Goal: Share content: Share content

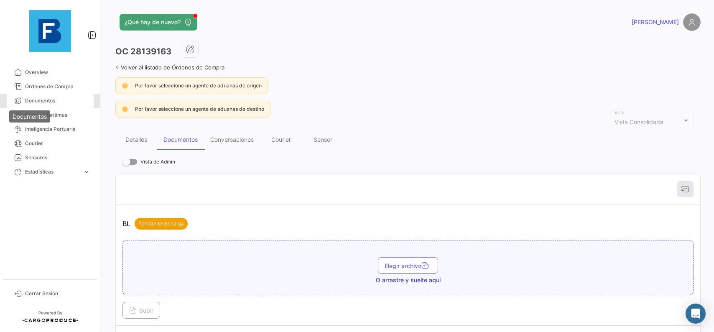
click at [21, 104] on icon at bounding box center [18, 101] width 8 height 8
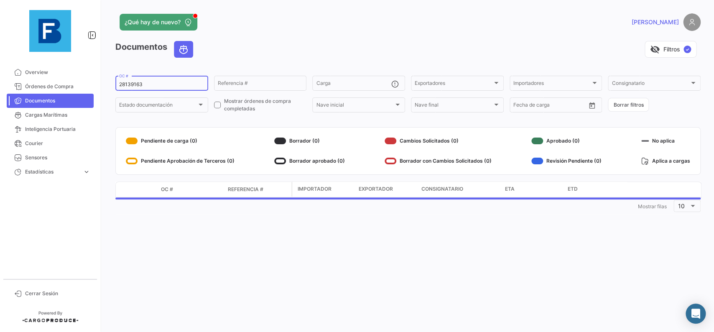
drag, startPoint x: 158, startPoint y: 86, endPoint x: 110, endPoint y: 85, distance: 48.1
click at [119, 85] on input "28139163" at bounding box center [161, 85] width 85 height 6
paste input "28139163"
type input "28139163"
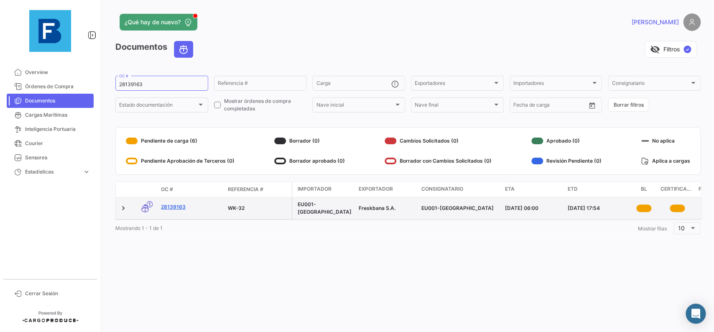
click at [180, 207] on link "28139163" at bounding box center [191, 207] width 60 height 8
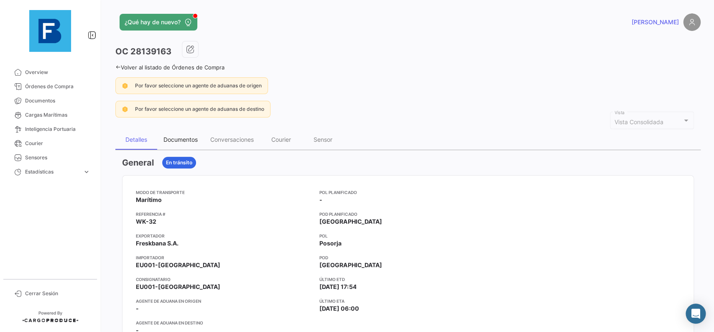
click at [173, 142] on div "Documentos" at bounding box center [180, 139] width 34 height 7
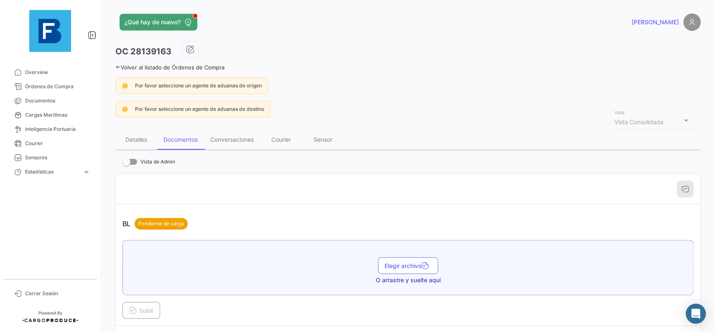
scroll to position [94, 0]
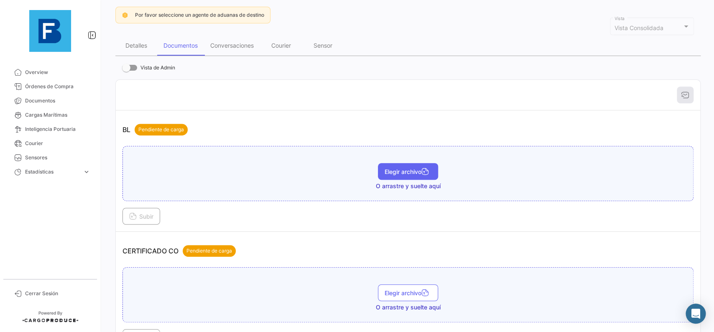
click at [396, 168] on button "Elegir archivo" at bounding box center [408, 171] width 60 height 17
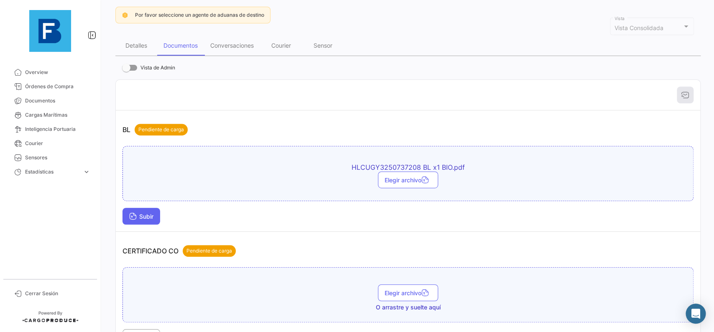
click at [140, 223] on button "Subir" at bounding box center [142, 216] width 38 height 17
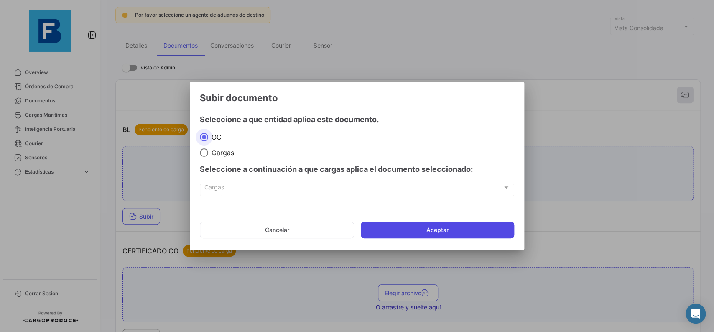
click at [366, 228] on button "Aceptar" at bounding box center [437, 230] width 153 height 17
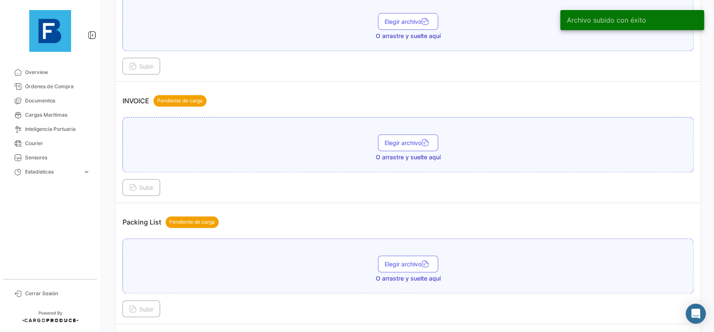
scroll to position [470, 0]
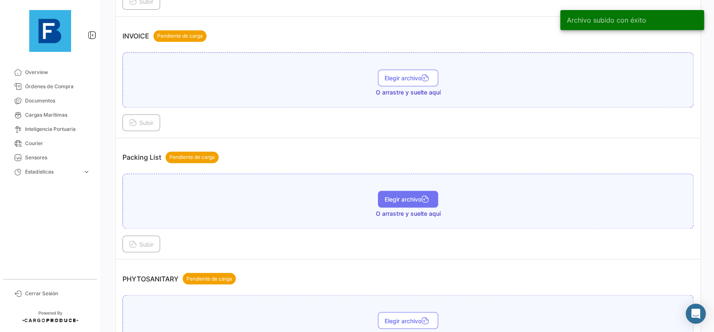
click at [408, 197] on span "Elegir archivo" at bounding box center [408, 199] width 47 height 7
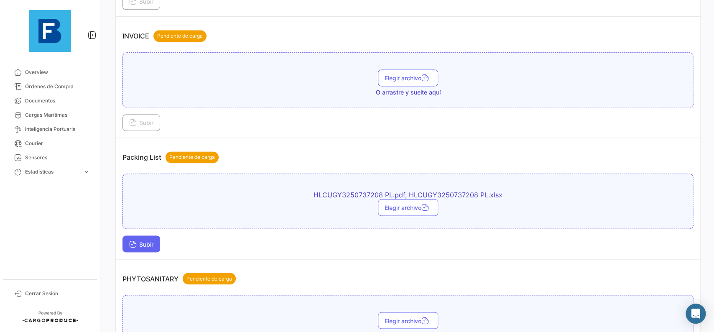
click at [138, 240] on button "Subir" at bounding box center [142, 243] width 38 height 17
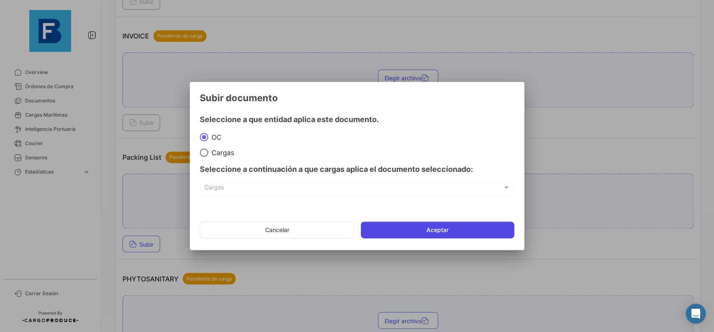
click at [385, 232] on button "Aceptar" at bounding box center [437, 230] width 153 height 17
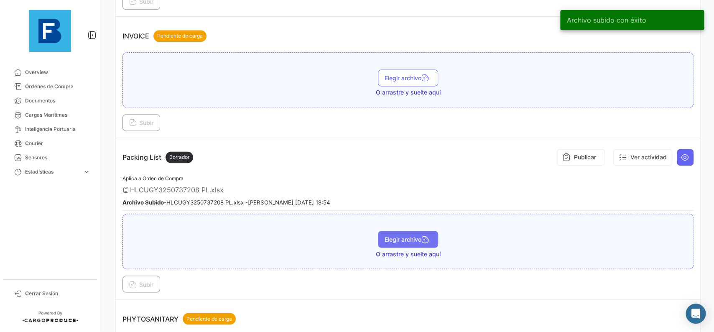
click at [406, 244] on button "Elegir archivo" at bounding box center [408, 239] width 60 height 17
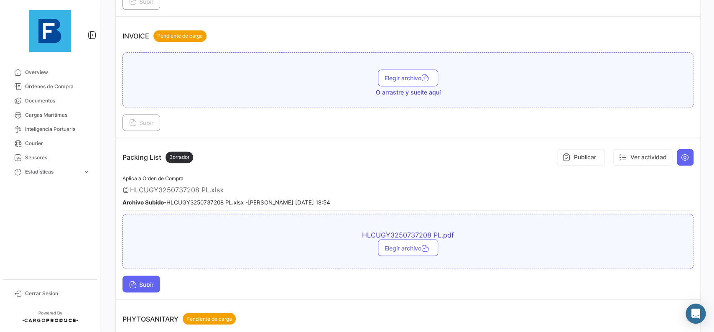
click at [152, 281] on span "Subir" at bounding box center [141, 284] width 24 height 7
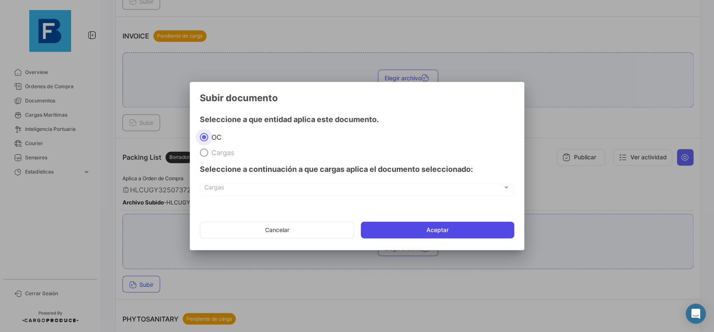
click at [408, 228] on button "Aceptar" at bounding box center [437, 230] width 153 height 17
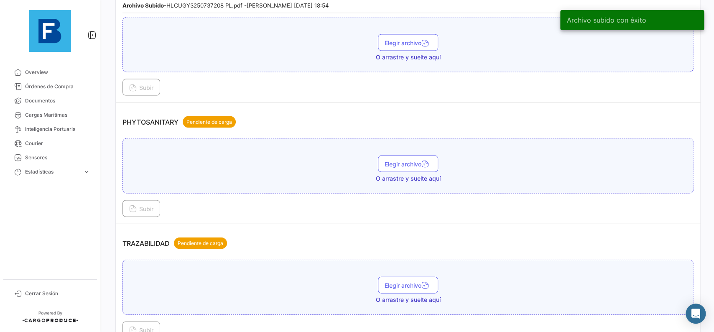
scroll to position [706, 0]
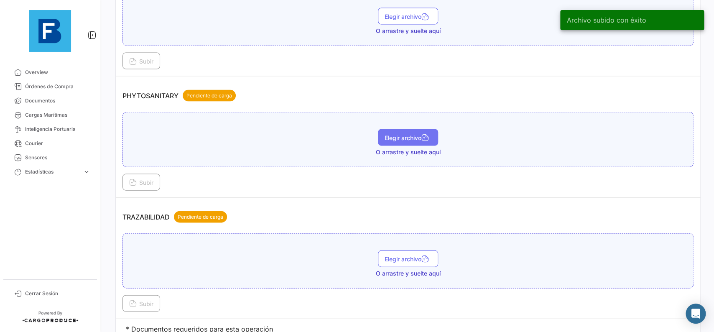
click at [410, 139] on span "Elegir archivo" at bounding box center [408, 137] width 47 height 7
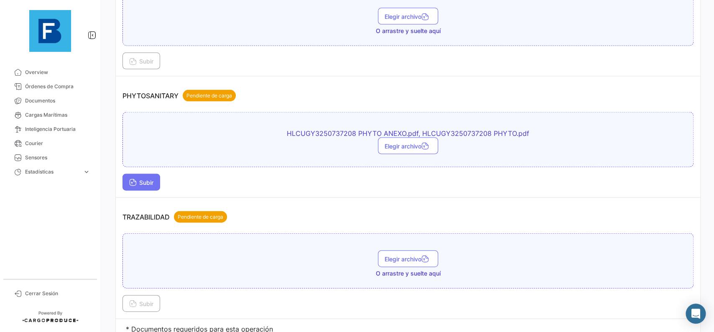
click at [158, 176] on button "Subir" at bounding box center [142, 182] width 38 height 17
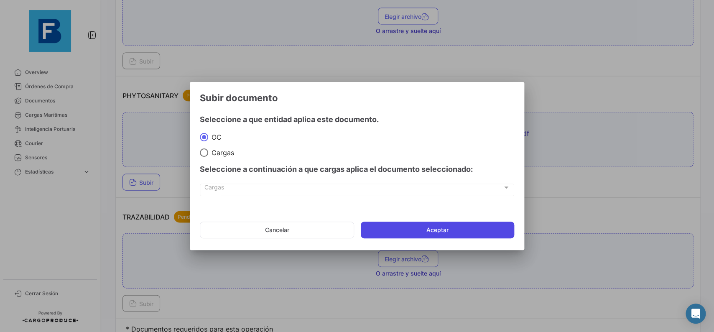
click at [465, 224] on button "Aceptar" at bounding box center [437, 230] width 153 height 17
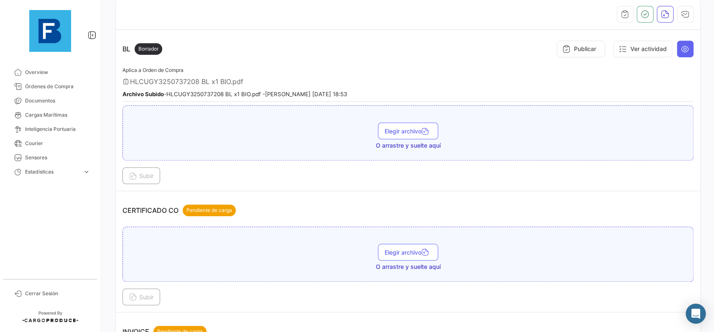
scroll to position [85, 0]
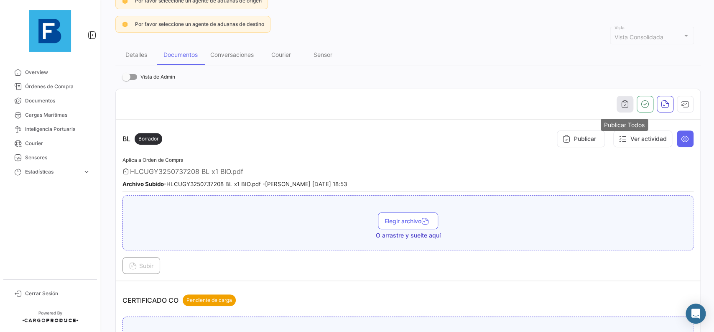
click at [630, 100] on button "button" at bounding box center [625, 104] width 17 height 17
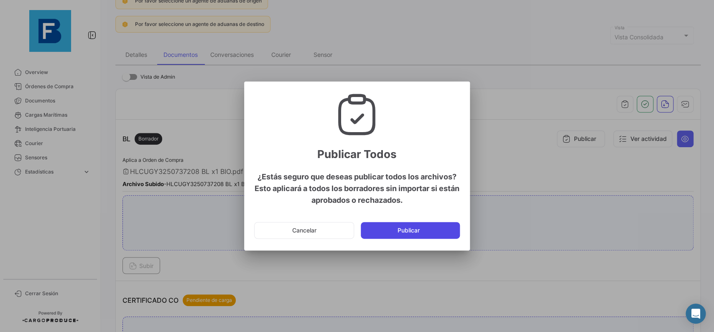
click at [416, 230] on button "Publicar" at bounding box center [410, 230] width 99 height 17
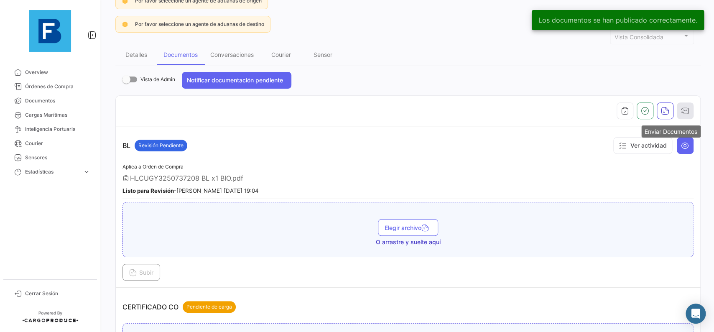
click at [687, 115] on icon "button" at bounding box center [685, 111] width 8 height 8
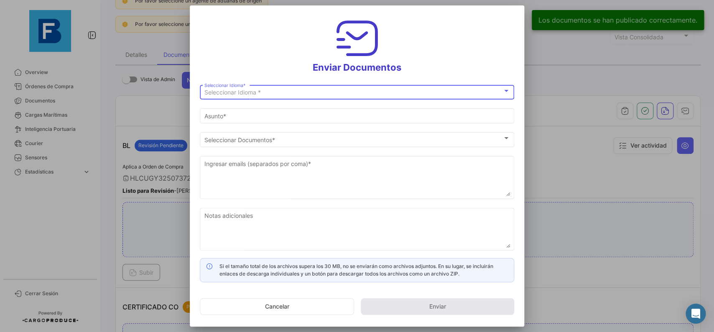
click at [351, 90] on div "Seleccionar Idioma *" at bounding box center [353, 92] width 298 height 7
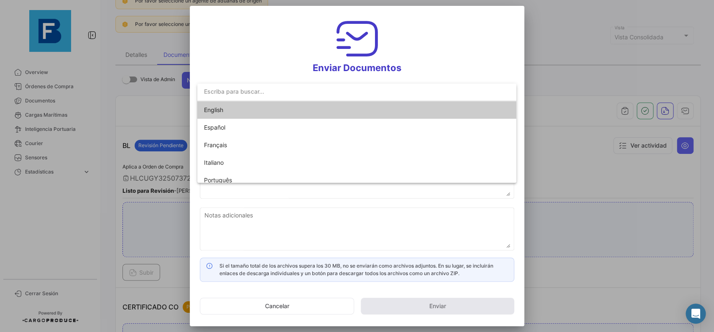
click at [335, 107] on mat-option "English" at bounding box center [356, 110] width 319 height 18
type input "[PERSON_NAME] has shared the documents of PO # 28139163 with you"
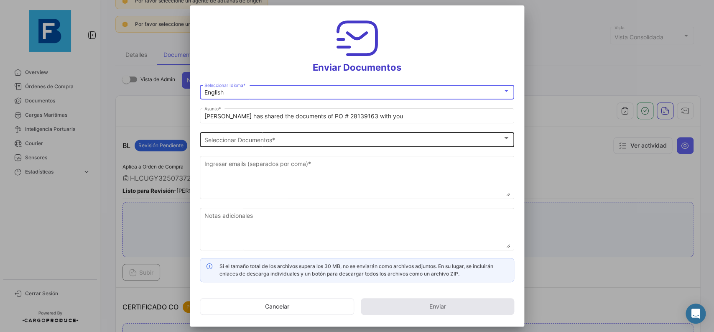
click at [332, 133] on div "Seleccionar Documentos Seleccionar Documentos *" at bounding box center [357, 138] width 306 height 16
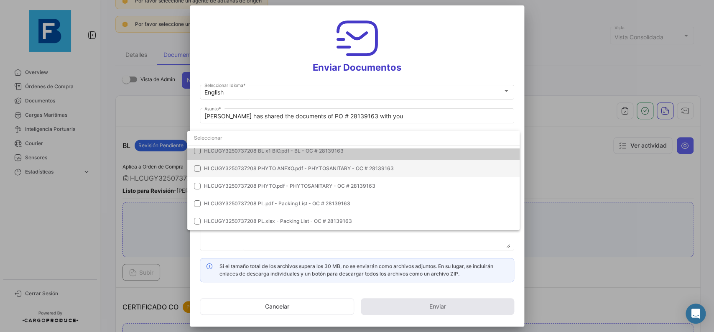
scroll to position [0, 0]
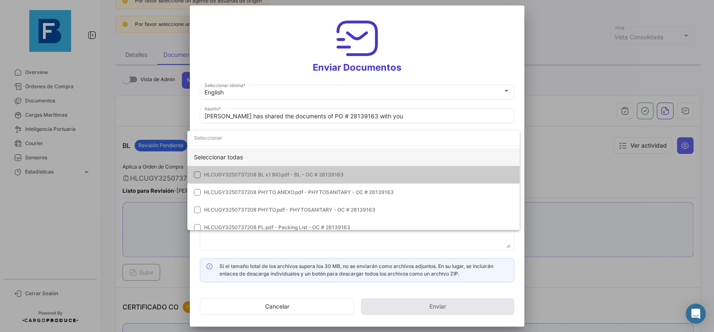
drag, startPoint x: 418, startPoint y: 146, endPoint x: 418, endPoint y: 153, distance: 7.1
click at [418, 146] on mat-option at bounding box center [353, 140] width 332 height 18
click at [419, 159] on div "Seleccionar todas" at bounding box center [353, 157] width 332 height 18
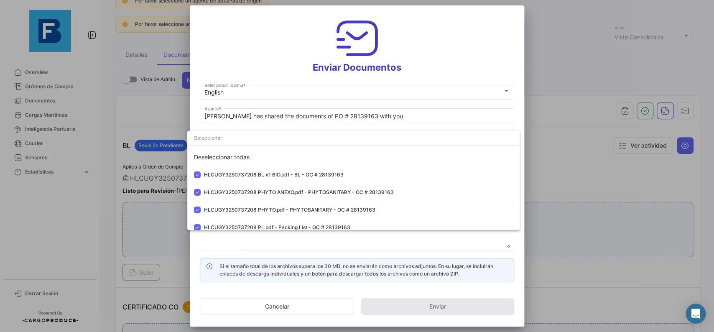
click at [523, 123] on div at bounding box center [357, 166] width 714 height 332
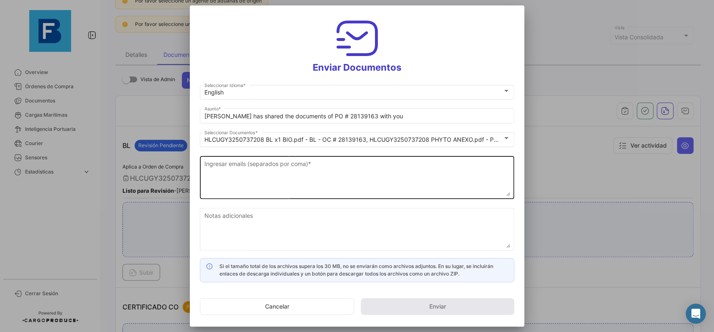
click at [317, 165] on textarea "Ingresar emails (separados por coma) *" at bounding box center [357, 177] width 306 height 37
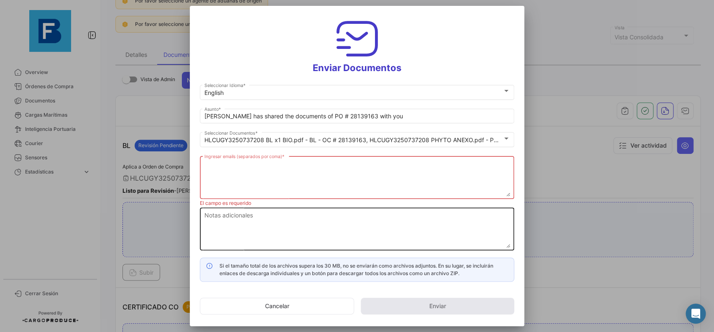
paste textarea "[PERSON_NAME][EMAIL_ADDRESS][DOMAIN_NAME],[DOMAIN_NAME][EMAIL_ADDRESS][DOMAIN_N…"
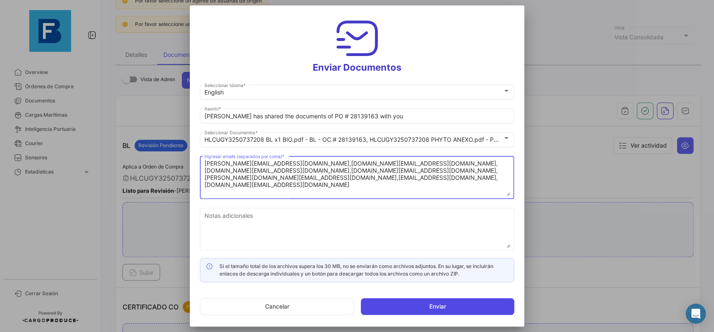
type textarea "[PERSON_NAME][EMAIL_ADDRESS][DOMAIN_NAME],[DOMAIN_NAME][EMAIL_ADDRESS][DOMAIN_N…"
click at [418, 309] on button "Enviar" at bounding box center [437, 306] width 153 height 17
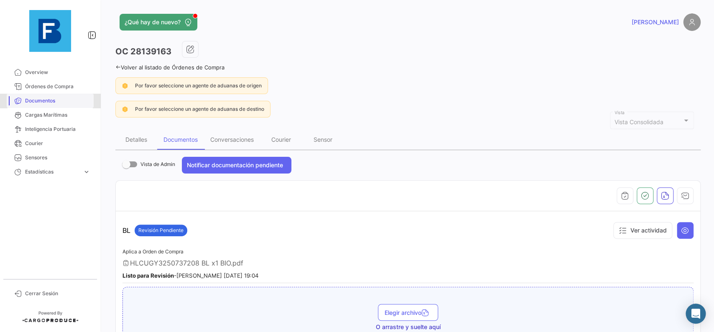
click at [31, 107] on link "Documentos" at bounding box center [50, 101] width 87 height 14
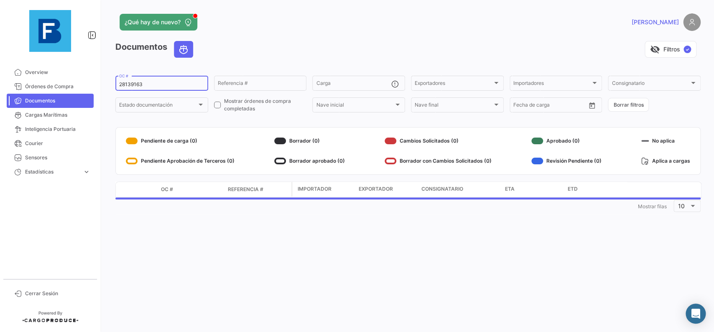
drag, startPoint x: 171, startPoint y: 86, endPoint x: 102, endPoint y: 89, distance: 68.7
click at [119, 87] on input "28139163" at bounding box center [161, 85] width 85 height 6
paste input "32057968"
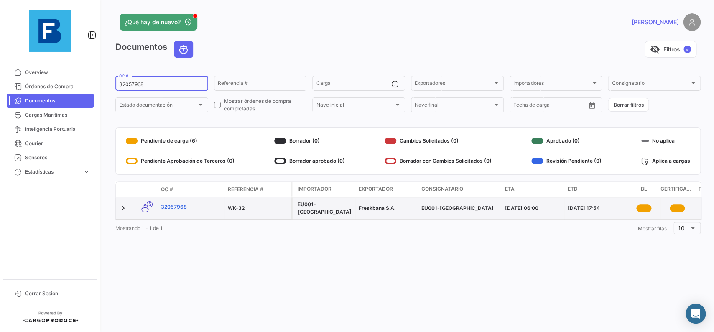
type input "32057968"
click at [179, 207] on link "32057968" at bounding box center [191, 207] width 60 height 8
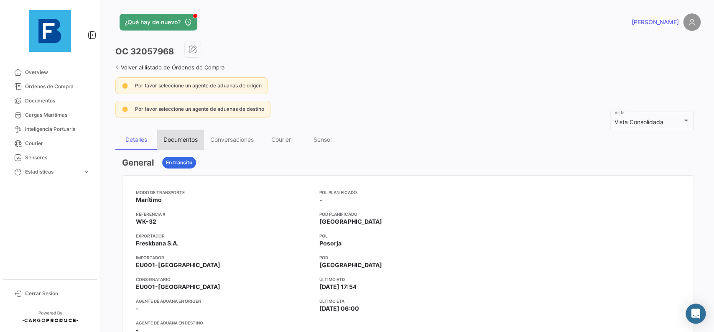
click at [187, 138] on div "Documentos" at bounding box center [180, 139] width 34 height 7
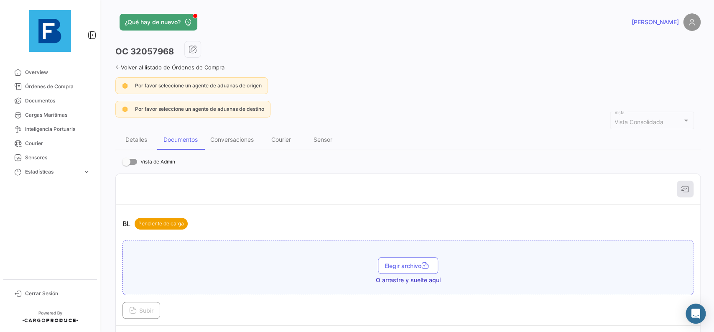
scroll to position [47, 0]
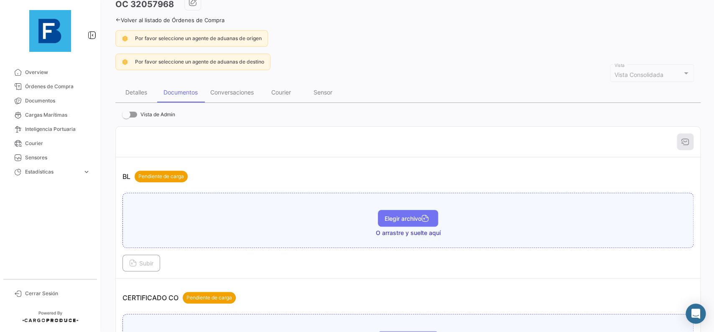
click at [405, 214] on button "Elegir archivo" at bounding box center [408, 218] width 60 height 17
click at [153, 265] on span "Subir" at bounding box center [141, 263] width 24 height 7
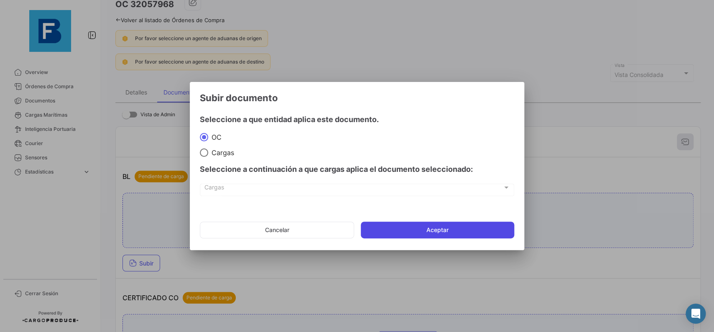
click at [485, 228] on button "Aceptar" at bounding box center [437, 230] width 153 height 17
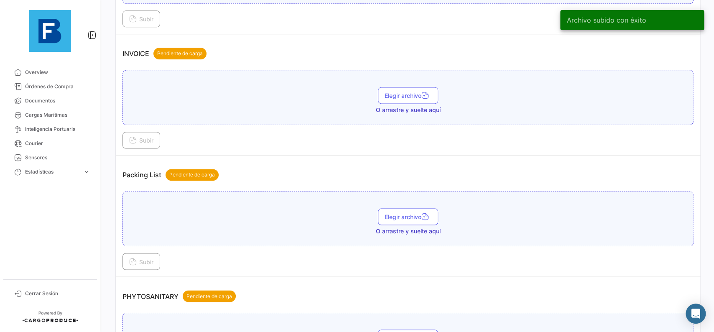
scroll to position [470, 0]
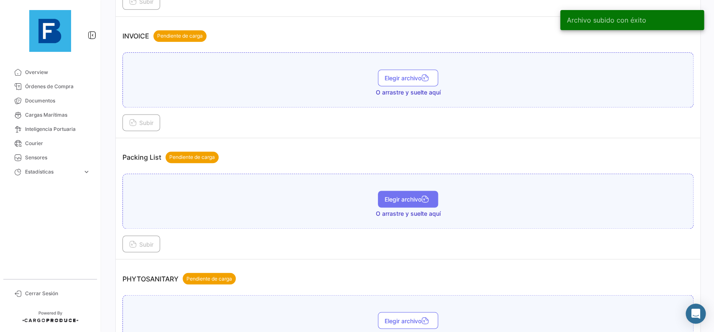
click at [417, 197] on span "Elegir archivo" at bounding box center [408, 199] width 47 height 7
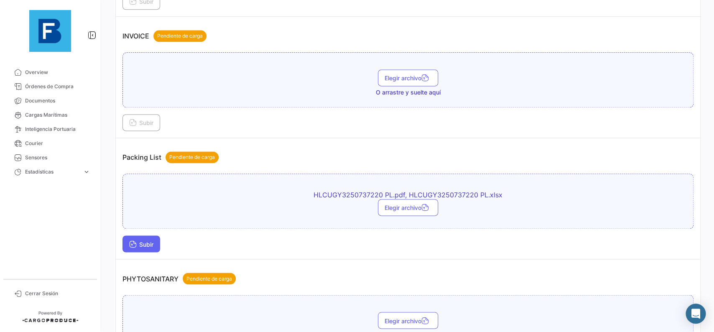
click at [148, 251] on button "Subir" at bounding box center [142, 243] width 38 height 17
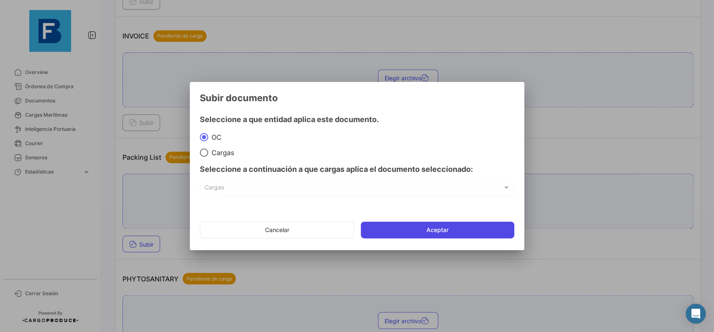
click at [416, 227] on button "Aceptar" at bounding box center [437, 230] width 153 height 17
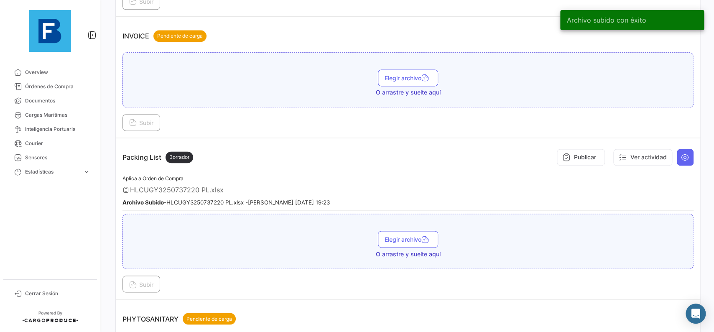
scroll to position [612, 0]
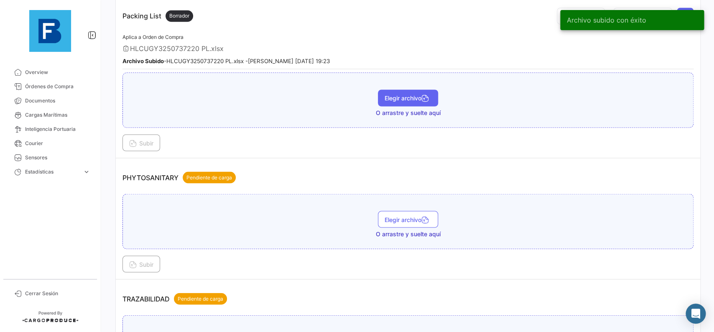
click at [407, 92] on button "Elegir archivo" at bounding box center [408, 97] width 60 height 17
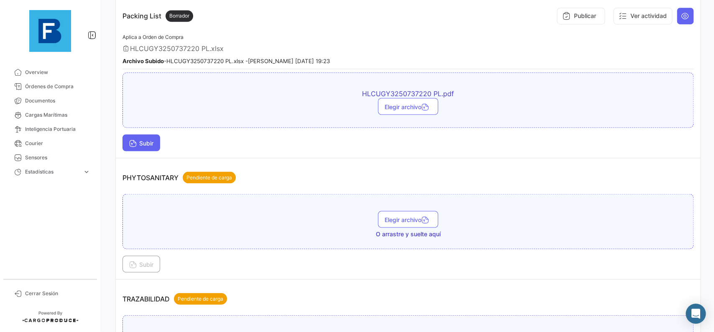
click at [153, 145] on span "Subir" at bounding box center [141, 142] width 24 height 7
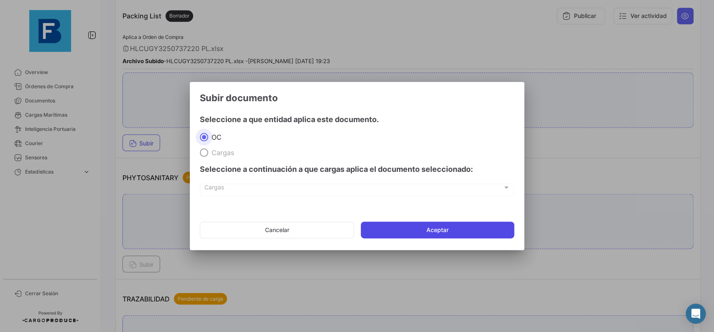
click at [422, 227] on button "Aceptar" at bounding box center [437, 230] width 153 height 17
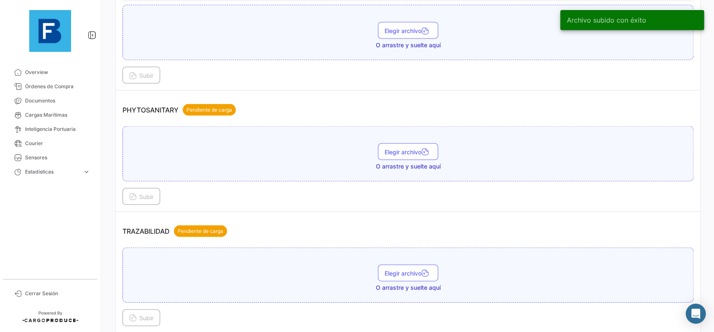
scroll to position [706, 0]
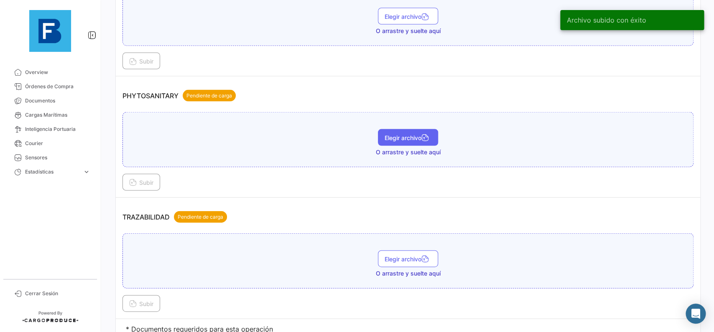
click at [409, 137] on span "Elegir archivo" at bounding box center [408, 137] width 47 height 7
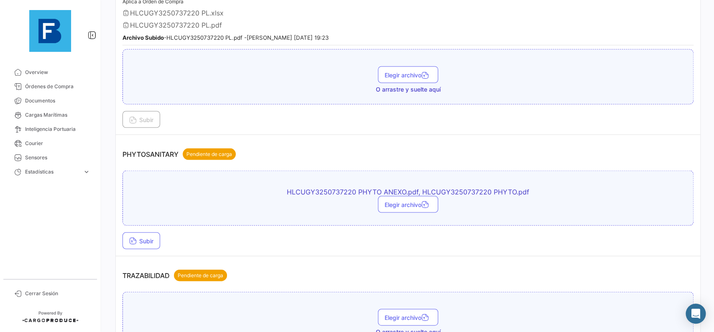
scroll to position [659, 0]
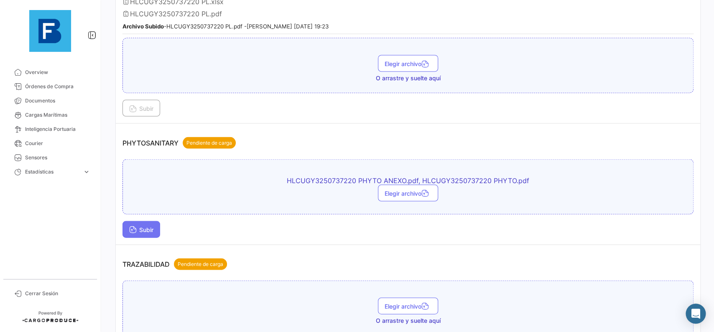
click at [141, 224] on button "Subir" at bounding box center [142, 229] width 38 height 17
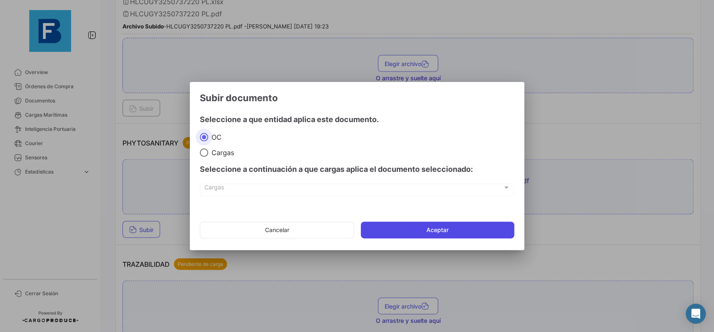
click at [462, 227] on button "Aceptar" at bounding box center [437, 230] width 153 height 17
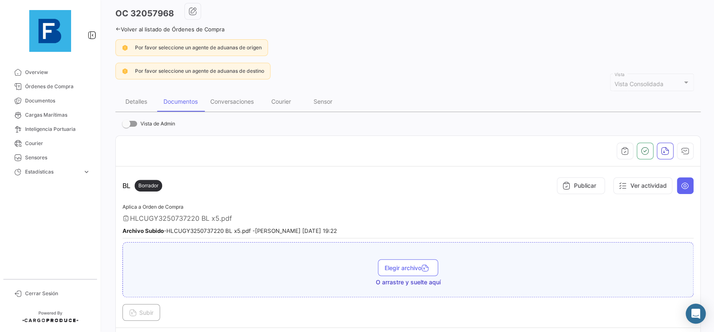
scroll to position [38, 0]
click at [627, 146] on button "button" at bounding box center [625, 151] width 17 height 17
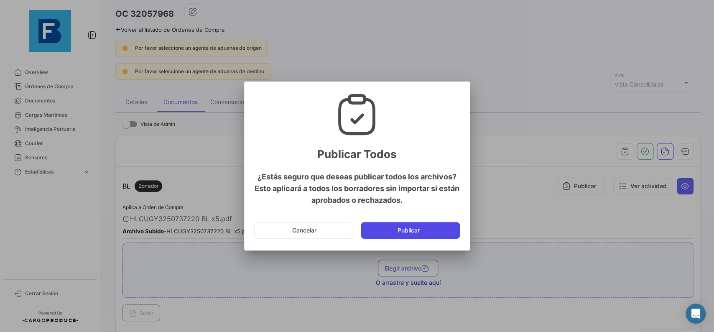
click at [456, 232] on button "Publicar" at bounding box center [410, 230] width 99 height 17
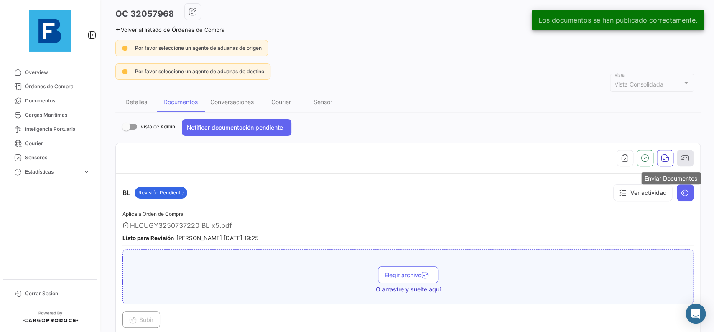
click at [684, 158] on icon "button" at bounding box center [685, 158] width 8 height 8
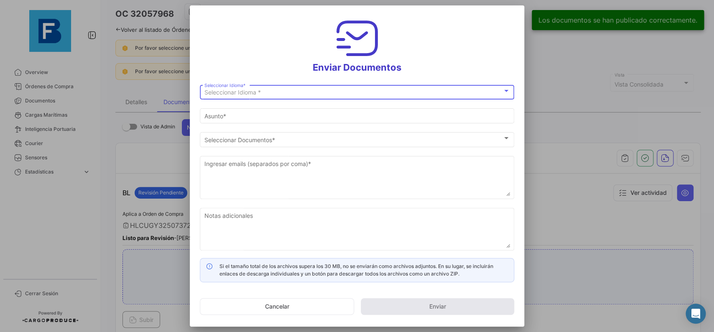
click at [317, 95] on div "Seleccionar Idioma *" at bounding box center [353, 92] width 298 height 7
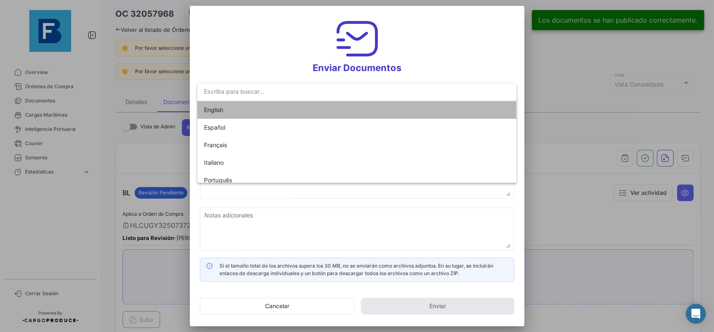
click at [315, 106] on span "English" at bounding box center [262, 110] width 117 height 18
type input "[PERSON_NAME] has shared the documents of PO # 32057968 with you"
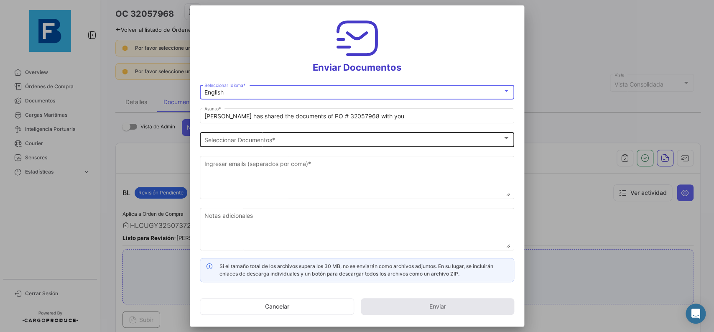
click at [309, 140] on div "Seleccionar Documentos" at bounding box center [353, 139] width 298 height 7
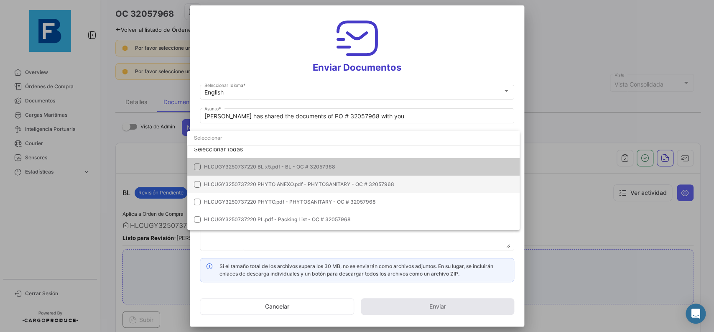
scroll to position [0, 0]
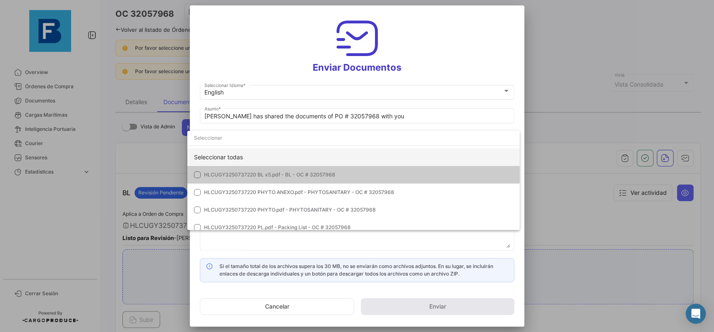
click at [403, 156] on div "Seleccionar todas" at bounding box center [353, 157] width 332 height 18
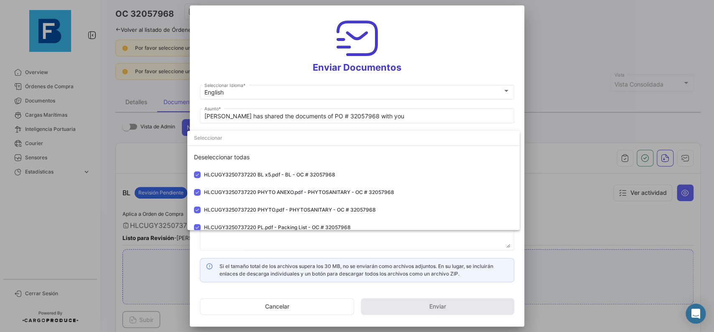
click at [521, 105] on div at bounding box center [357, 166] width 714 height 332
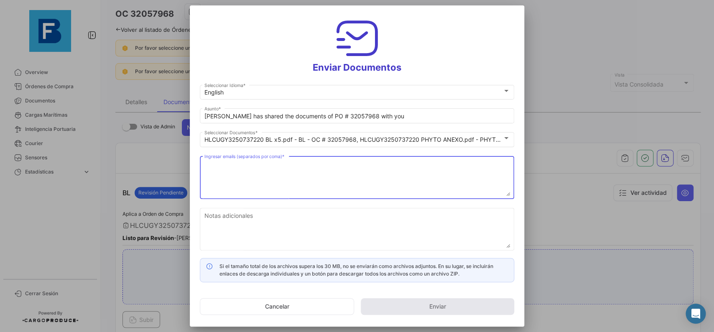
click at [317, 180] on textarea "Ingresar emails (separados por coma) *" at bounding box center [357, 177] width 306 height 37
paste textarea "[PERSON_NAME][EMAIL_ADDRESS][DOMAIN_NAME],[DOMAIN_NAME][EMAIL_ADDRESS][DOMAIN_N…"
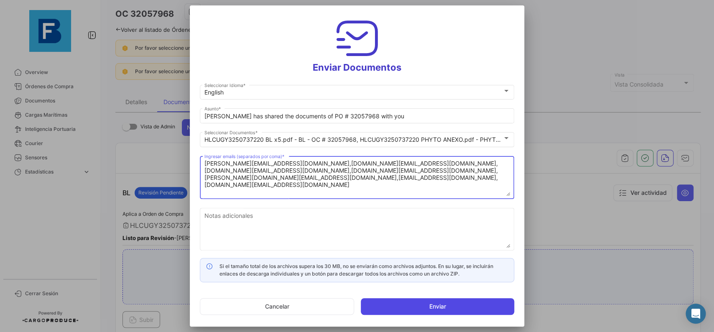
type textarea "[PERSON_NAME][EMAIL_ADDRESS][DOMAIN_NAME],[DOMAIN_NAME][EMAIL_ADDRESS][DOMAIN_N…"
click at [434, 313] on button "Enviar" at bounding box center [437, 306] width 153 height 17
